Goal: Information Seeking & Learning: Learn about a topic

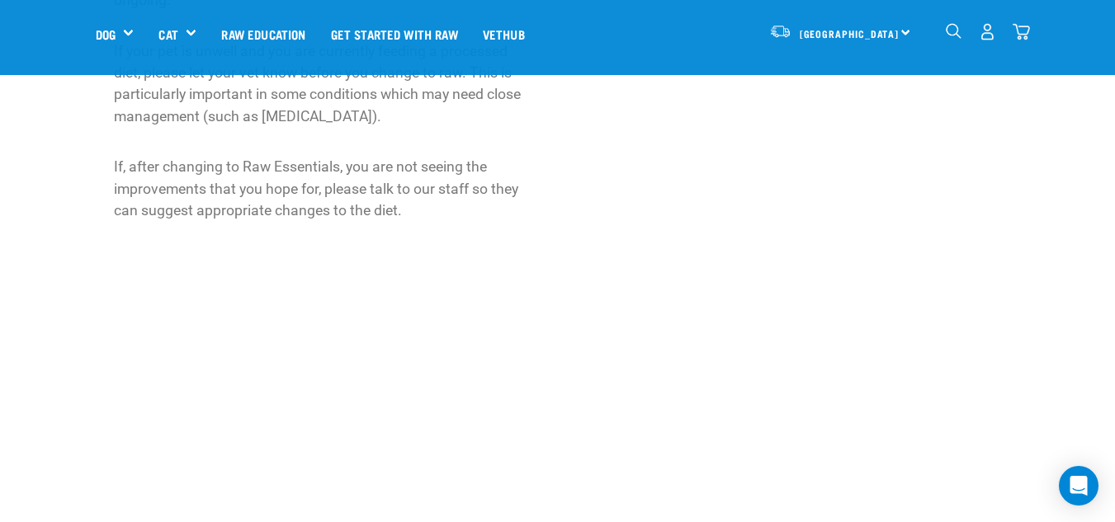
scroll to position [1640, 0]
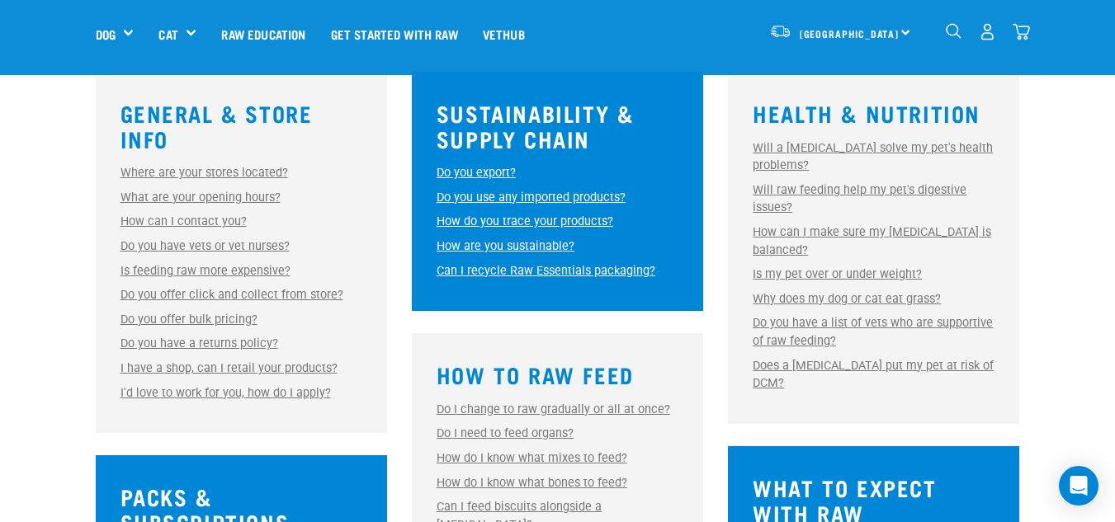
scroll to position [505, 0]
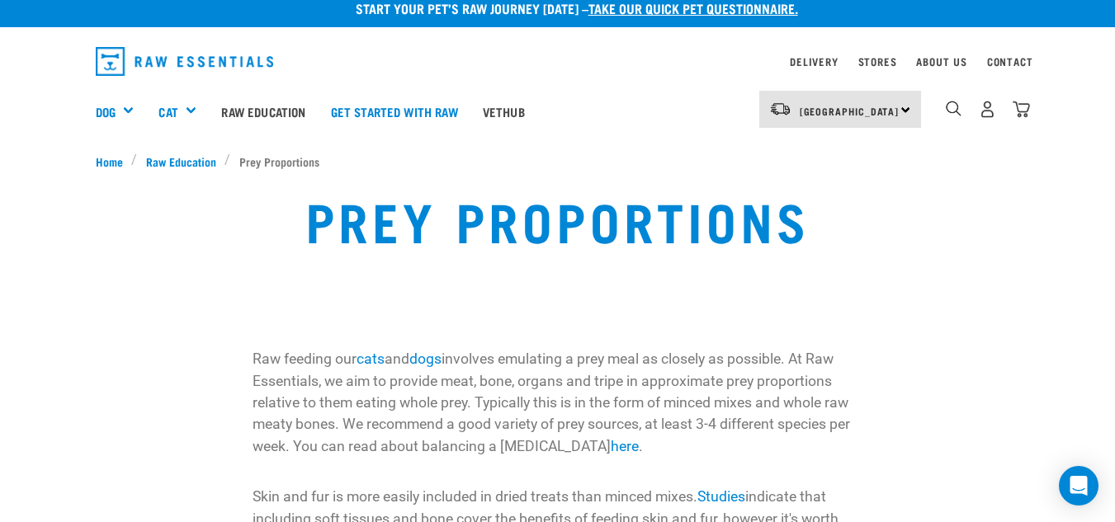
scroll to position [9, 0]
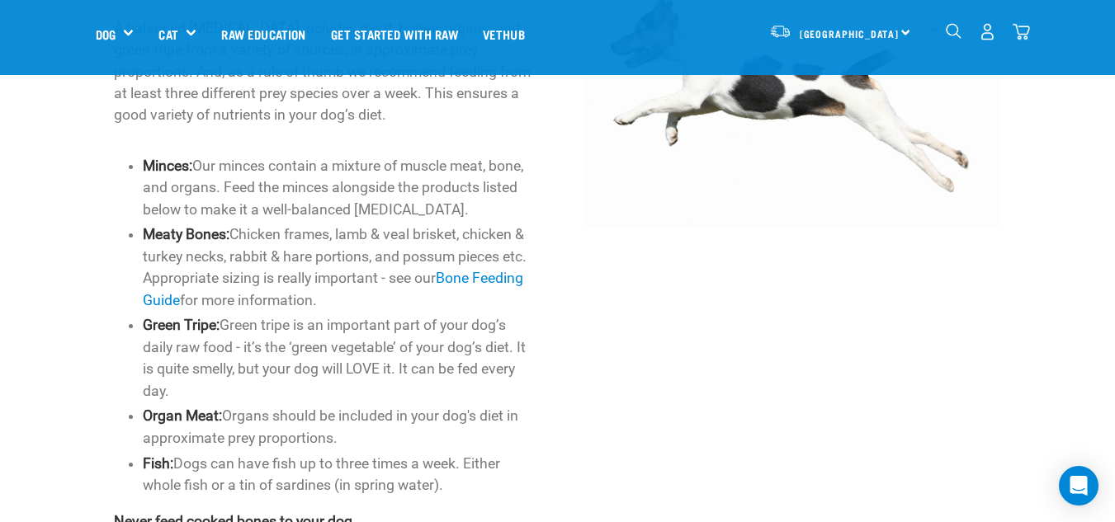
scroll to position [827, 0]
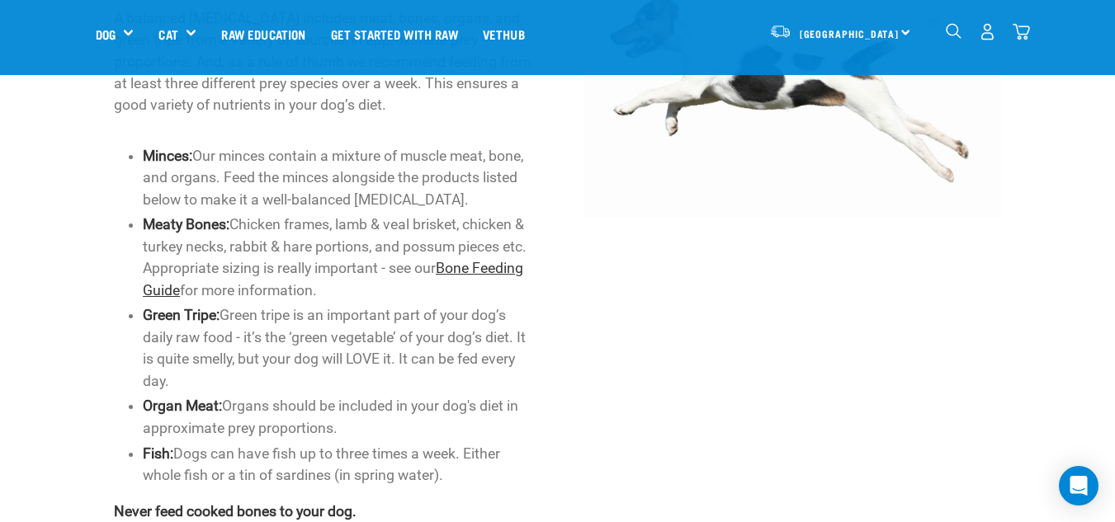
click at [481, 271] on link "Bone Feeding Guide" at bounding box center [333, 279] width 380 height 38
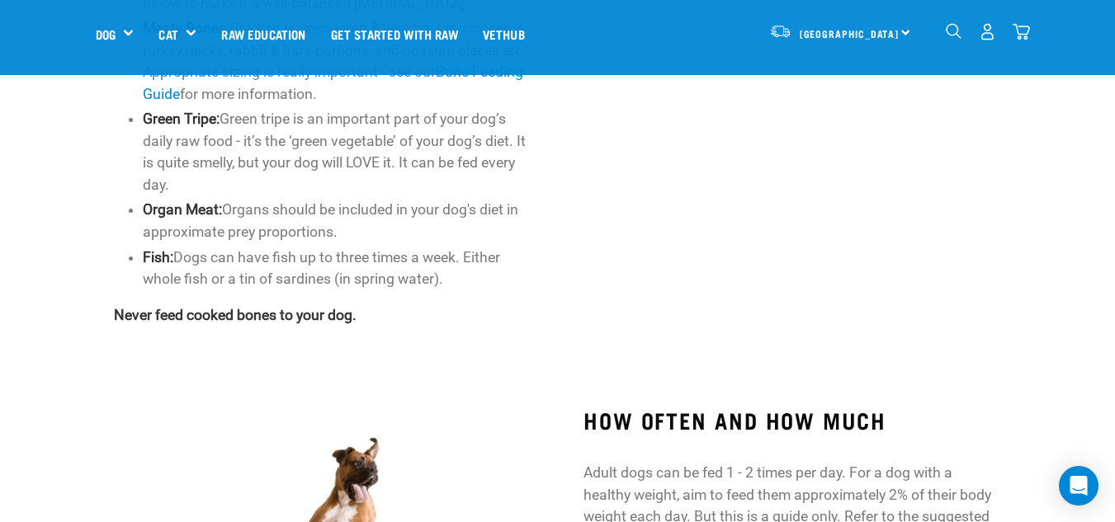
scroll to position [1044, 0]
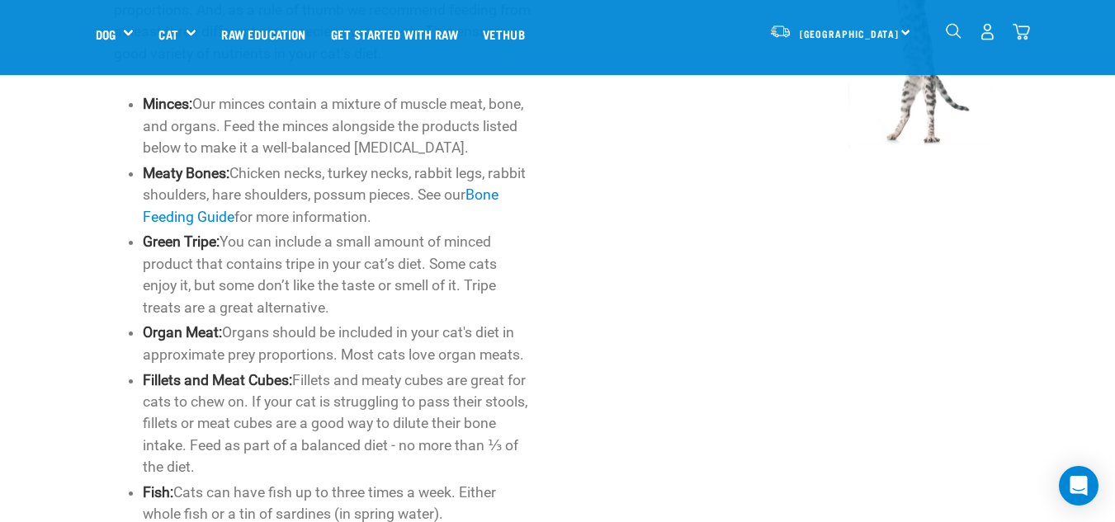
scroll to position [890, 0]
